Goal: Complete application form: Complete application form

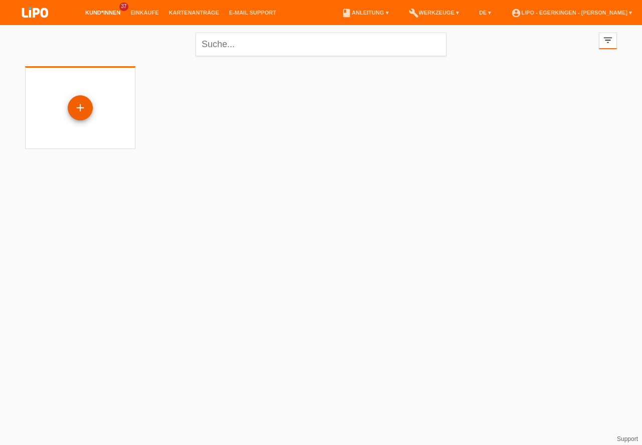
click at [76, 105] on div "+" at bounding box center [80, 107] width 24 height 17
click at [82, 105] on div "+" at bounding box center [80, 107] width 24 height 17
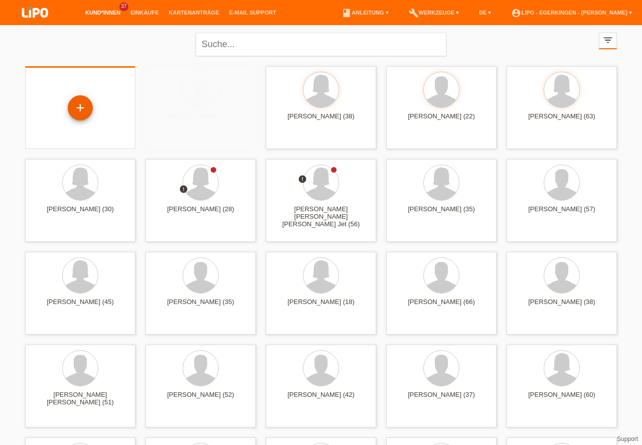
click at [76, 101] on div "+" at bounding box center [80, 107] width 24 height 17
click at [82, 107] on div "+" at bounding box center [80, 107] width 24 height 17
click at [75, 105] on div "+" at bounding box center [80, 107] width 24 height 17
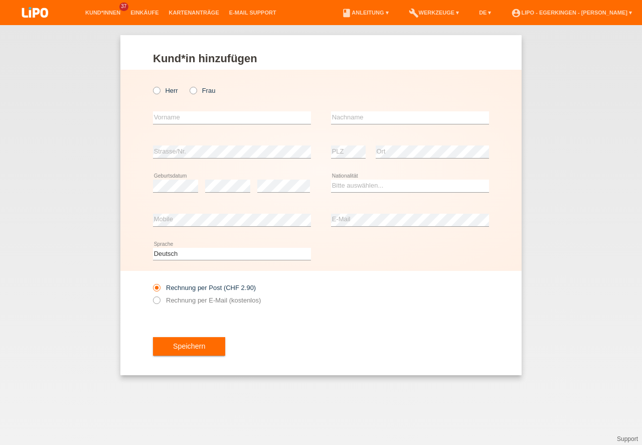
click at [188, 85] on icon at bounding box center [188, 85] width 0 height 0
click at [192, 88] on input "Frau" at bounding box center [193, 90] width 7 height 7
radio input "true"
click at [205, 125] on div "error Vorname" at bounding box center [232, 118] width 158 height 34
click at [205, 115] on input "text" at bounding box center [232, 117] width 158 height 13
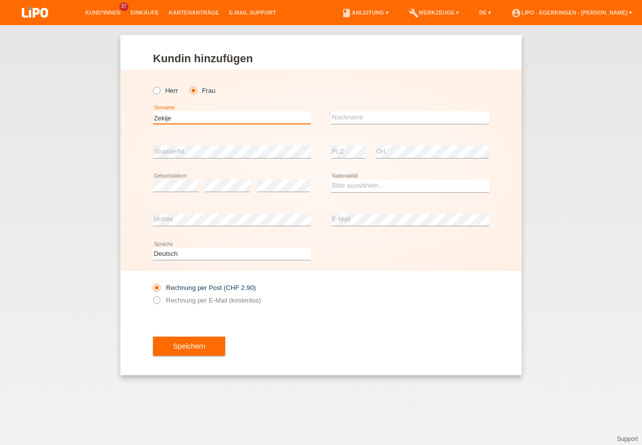
type input "Zekije"
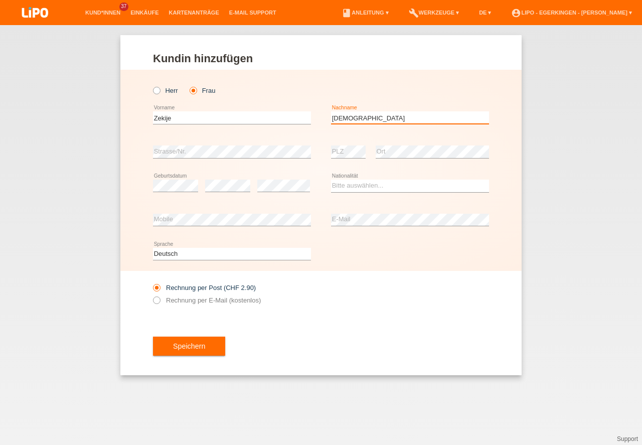
type input "[DEMOGRAPHIC_DATA]"
click at [351, 186] on select "Bitte auswählen... Schweiz Deutschland Liechtenstein Österreich ------------ Af…" at bounding box center [410, 186] width 158 height 12
select select "AT"
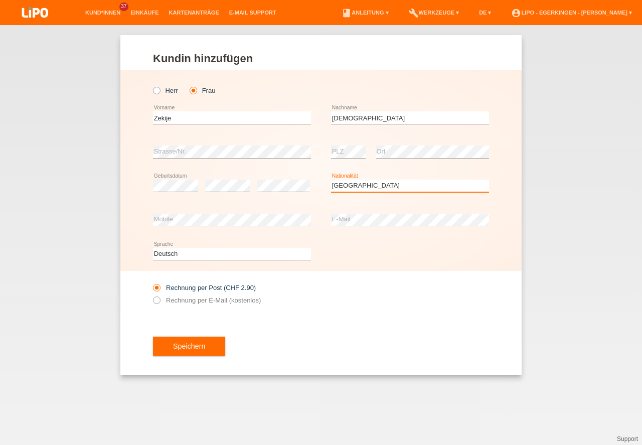
click at [0, 0] on option "Österreich" at bounding box center [0, 0] width 0 height 0
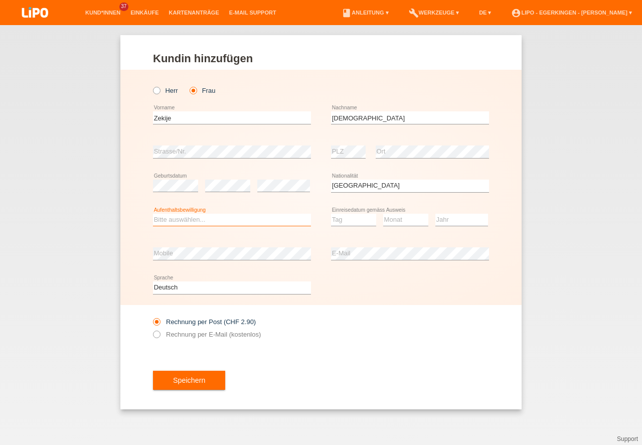
click at [275, 222] on select "Bitte auswählen... C B B - Flüchtlingsstatus Andere" at bounding box center [232, 220] width 158 height 12
select select "C"
click at [0, 0] on option "C" at bounding box center [0, 0] width 0 height 0
click at [345, 221] on select "Tag 01 02 03 04 05 06 07 08 09 10 11" at bounding box center [353, 220] width 45 height 12
select select "14"
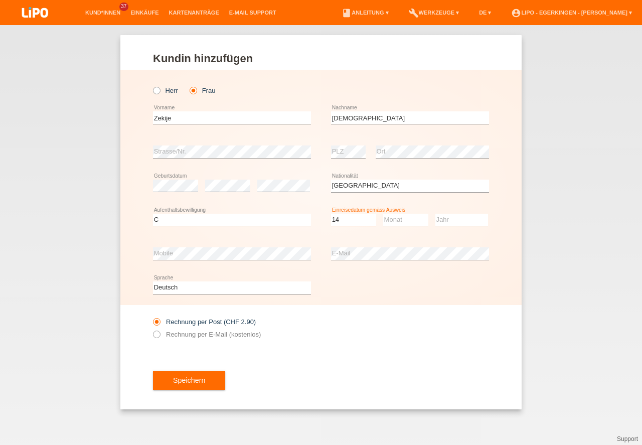
click at [0, 0] on option "14" at bounding box center [0, 0] width 0 height 0
click at [395, 227] on div "Monat 01 02 03 04 05 06 07 08 09 10 11 12 error" at bounding box center [405, 220] width 45 height 34
click at [398, 221] on select "Monat 01 02 03 04 05 06 07 08 09 10 11" at bounding box center [405, 220] width 45 height 12
select select "01"
click at [0, 0] on option "01" at bounding box center [0, 0] width 0 height 0
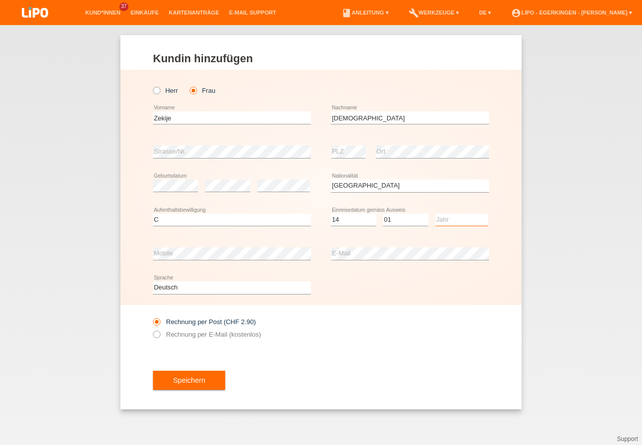
click at [449, 219] on select "Jahr 2025 2024 2023 2022 2021 2020 2019 2018 2017 2016 2015 2014 2013 2012 2011…" at bounding box center [461, 220] width 53 height 12
select select "2015"
click at [0, 0] on option "2015" at bounding box center [0, 0] width 0 height 0
click at [216, 332] on label "Rechnung per E-Mail (kostenlos)" at bounding box center [207, 334] width 108 height 8
click at [159, 332] on input "Rechnung per E-Mail (kostenlos)" at bounding box center [156, 336] width 7 height 13
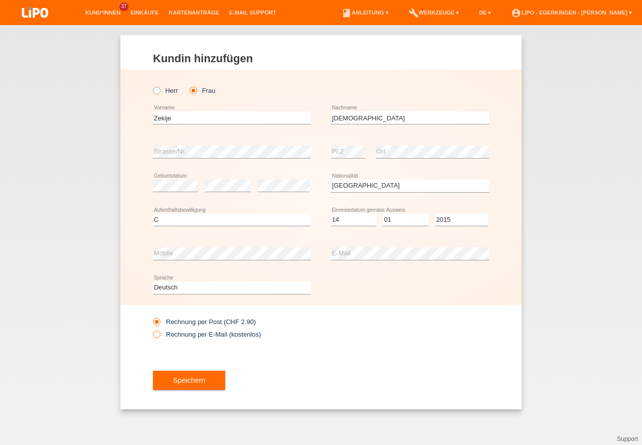
radio input "true"
click at [186, 377] on button "Speichern" at bounding box center [189, 380] width 72 height 19
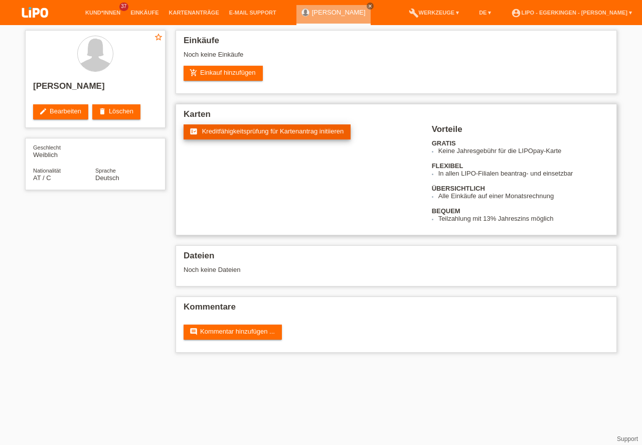
click at [278, 127] on span "Kreditfähigkeitsprüfung für Kartenantrag initiieren" at bounding box center [273, 131] width 142 height 8
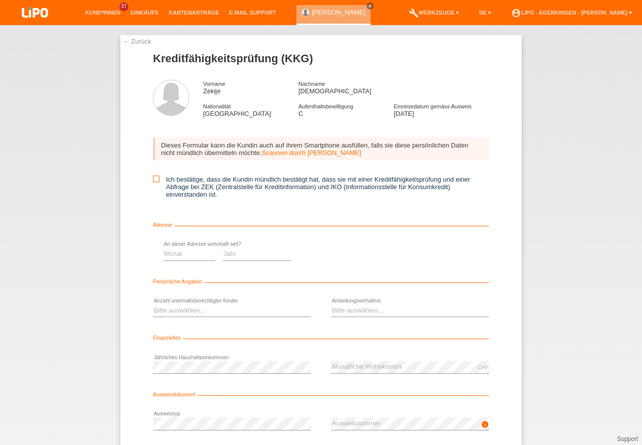
click at [153, 178] on icon at bounding box center [156, 179] width 7 height 7
click at [153, 178] on input "Ich bestätige, dass die Kundin mündlich bestätigt hat, dass sie mit einer Kredi…" at bounding box center [156, 179] width 7 height 7
checkbox input "true"
click at [352, 254] on select "Monat 01 02 03 04 05 06 07 08 09 10" at bounding box center [357, 254] width 52 height 12
click at [217, 306] on select "Bitte auswählen... 0 1 2 3 4 5 6 7 8 9" at bounding box center [232, 310] width 158 height 12
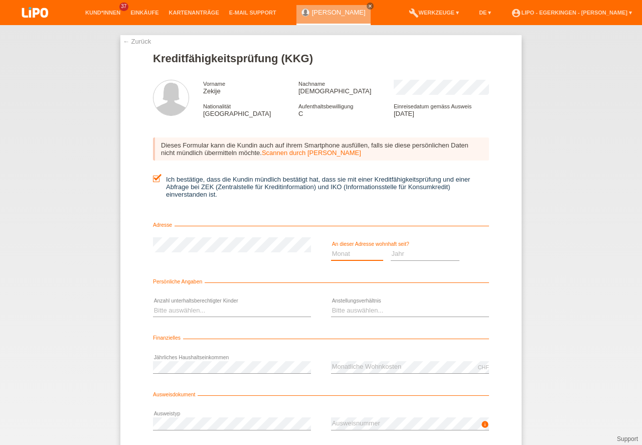
click at [362, 253] on select "Monat 01 02 03 04 05 06 07 08 09 10" at bounding box center [357, 254] width 52 height 12
select select "03"
click at [0, 0] on option "03" at bounding box center [0, 0] width 0 height 0
click at [403, 252] on select "Jahr 2025 2024 2023 2022 2021 2020 2019 2018 2017 2016 2015 2014 2013 2012 2011…" at bounding box center [425, 254] width 69 height 12
select select "2024"
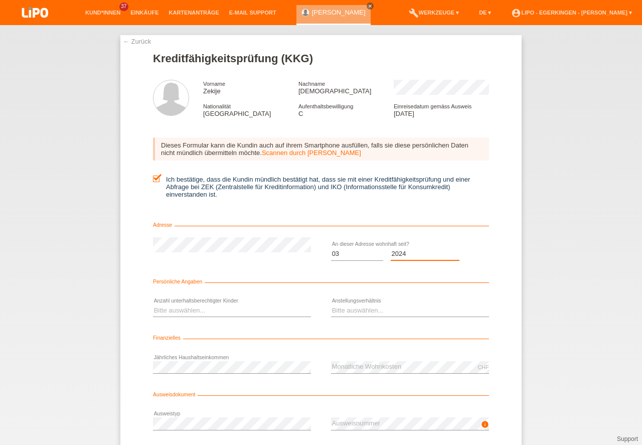
click at [0, 0] on option "2024" at bounding box center [0, 0] width 0 height 0
click at [231, 306] on select "Bitte auswählen... 0 1 2 3 4 5 6 7 8 9" at bounding box center [232, 310] width 158 height 12
select select "0"
click at [0, 0] on option "0" at bounding box center [0, 0] width 0 height 0
click at [363, 312] on select "Bitte auswählen... Unbefristet Befristet Lehrling/Student Pensioniert Nicht arb…" at bounding box center [410, 310] width 158 height 12
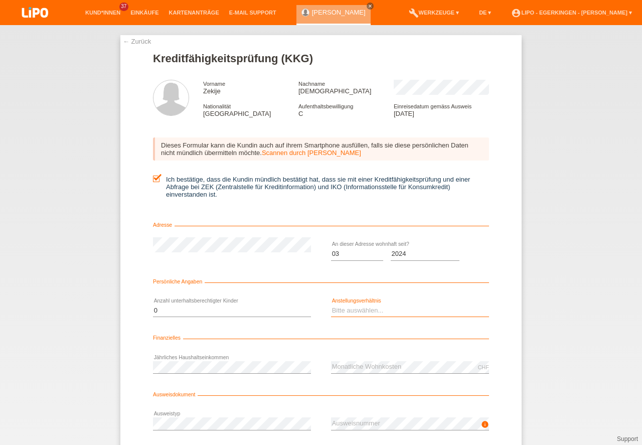
select select "HOUSEWIFE"
click at [0, 0] on option "Hausfrau/-mann" at bounding box center [0, 0] width 0 height 0
click at [363, 440] on div "info error Ausweisnummer" at bounding box center [410, 424] width 158 height 34
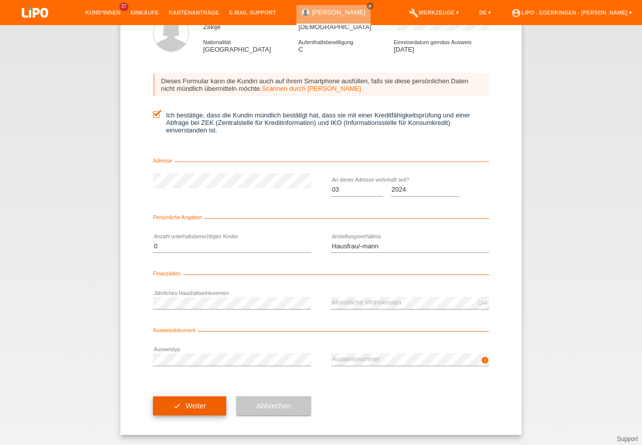
click at [195, 403] on button "check Weiter" at bounding box center [189, 405] width 73 height 19
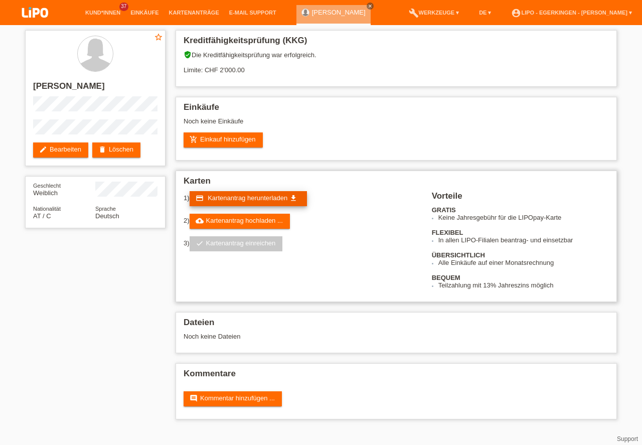
click at [294, 199] on icon "get_app" at bounding box center [293, 198] width 8 height 8
drag, startPoint x: 535, startPoint y: 110, endPoint x: 543, endPoint y: 115, distance: 8.8
click at [538, 109] on h2 "Einkäufe" at bounding box center [396, 109] width 425 height 15
drag, startPoint x: 267, startPoint y: 221, endPoint x: 273, endPoint y: 224, distance: 7.0
click at [267, 221] on link "cloud_upload Kartenantrag hochladen ..." at bounding box center [240, 221] width 100 height 15
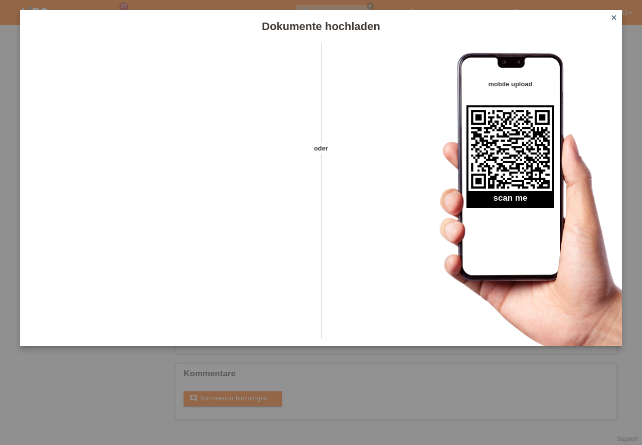
drag, startPoint x: 610, startPoint y: 18, endPoint x: 609, endPoint y: 24, distance: 5.6
click at [612, 19] on icon "close" at bounding box center [614, 18] width 8 height 8
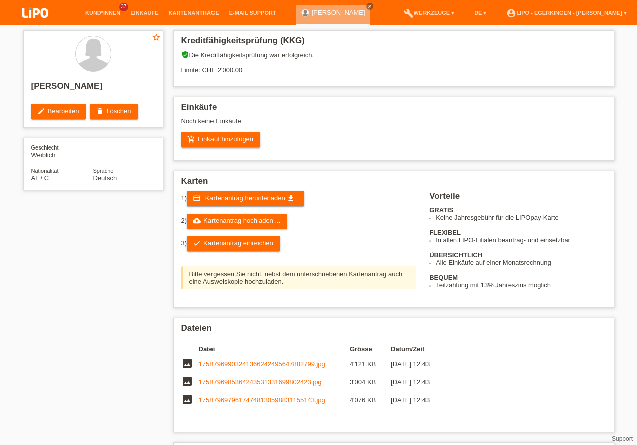
click at [264, 236] on link "check Kartenantrag einreichen" at bounding box center [233, 243] width 93 height 15
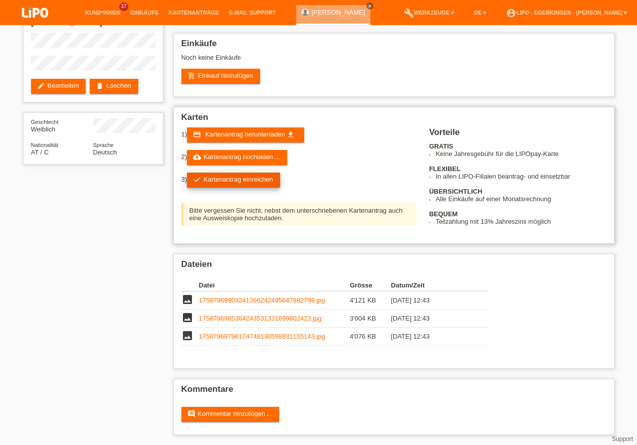
scroll to position [64, 0]
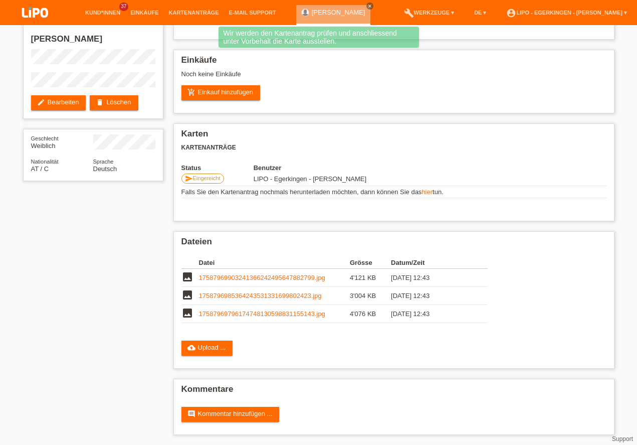
scroll to position [47, 0]
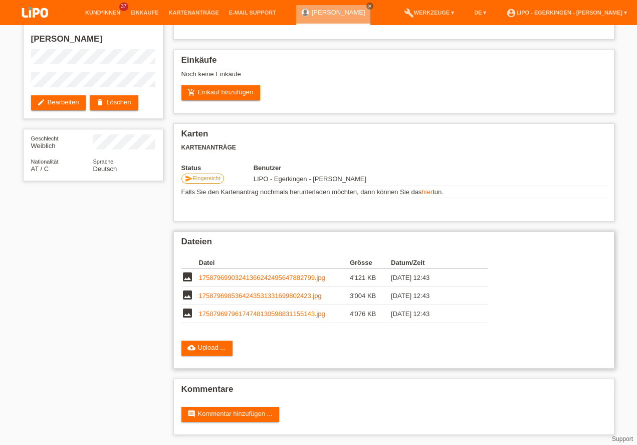
click at [544, 273] on div "Datei Grösse Datum/Zeit image 17587969903241366242495647882799.jpg 4'121 KB [DA…" at bounding box center [394, 292] width 425 height 81
